Goal: Information Seeking & Learning: Learn about a topic

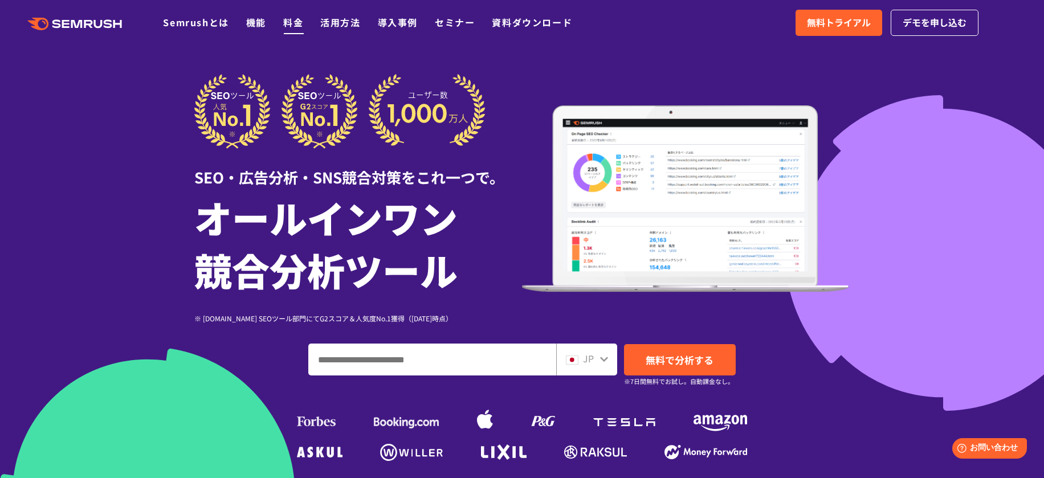
click at [288, 22] on link "料金" at bounding box center [293, 22] width 20 height 14
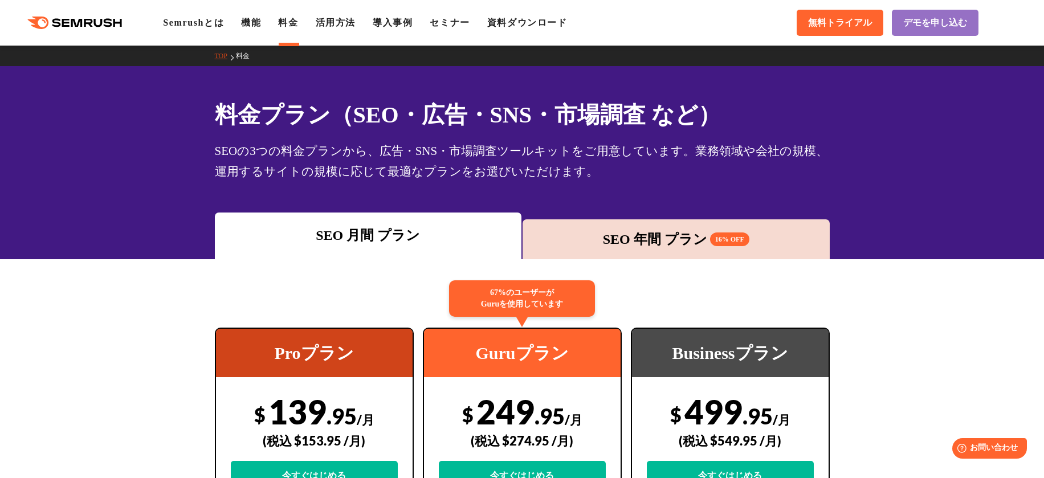
click at [615, 162] on div "SEOの3つの料金プランから、広告・SNS・市場調査ツールキットをご用意しています。業務領域や会社の規模、運用するサイトの規模に応じて最適なプランをお選びいた…" at bounding box center [522, 161] width 615 height 41
click at [61, 7] on div ".cls {fill: #FF642D;} .cls {fill: #FF642D;} Semrushとは 機能 料金 活用方法 導入事例 セミナー 資料ダウ…" at bounding box center [522, 23] width 1044 height 34
click at [67, 19] on polygon at bounding box center [66, 23] width 7 height 8
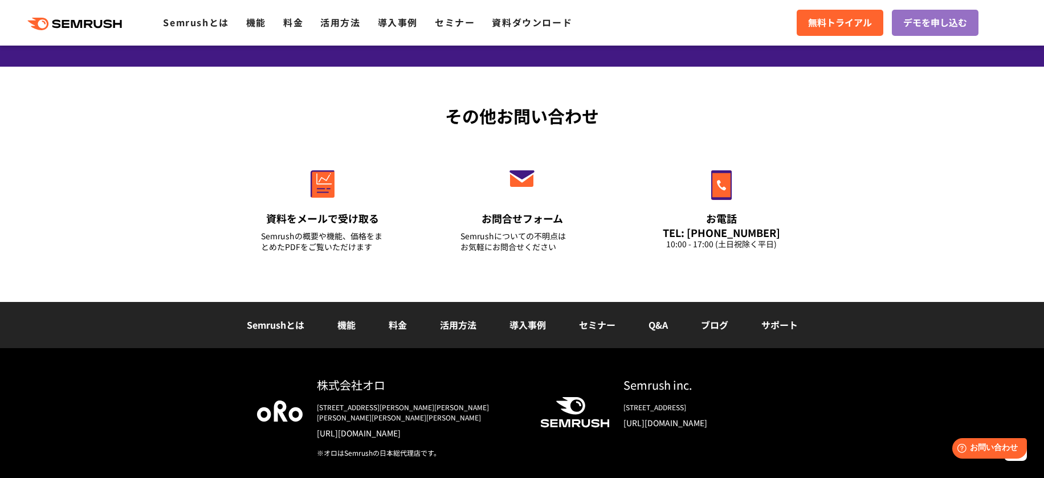
scroll to position [4029, 0]
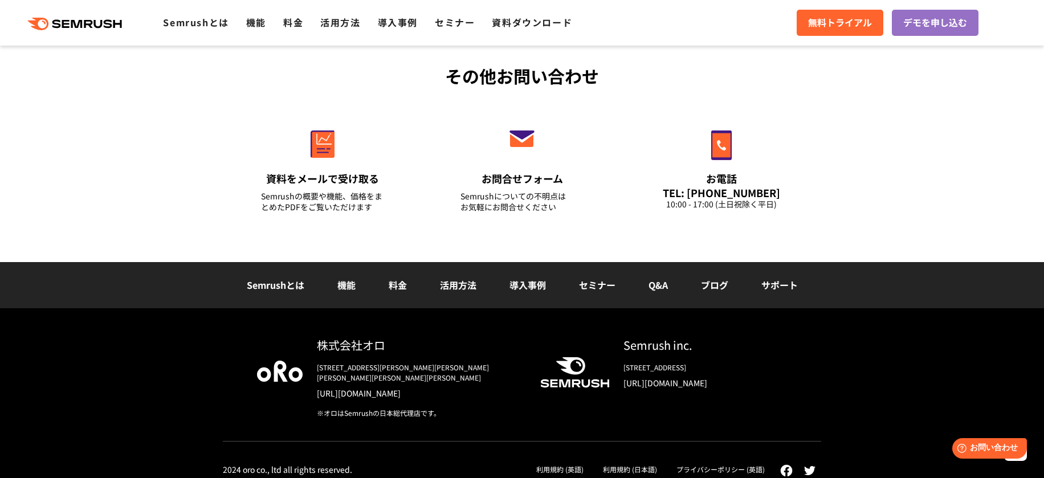
click at [178, 170] on div "その他お問い合わせ 資料をメールで受け取る Semrushの概要や機能、価格をまとめたPDFをご覧いただけます お問合せフォーム Semrushについての不明…" at bounding box center [522, 144] width 1044 height 235
